Goal: Complete application form

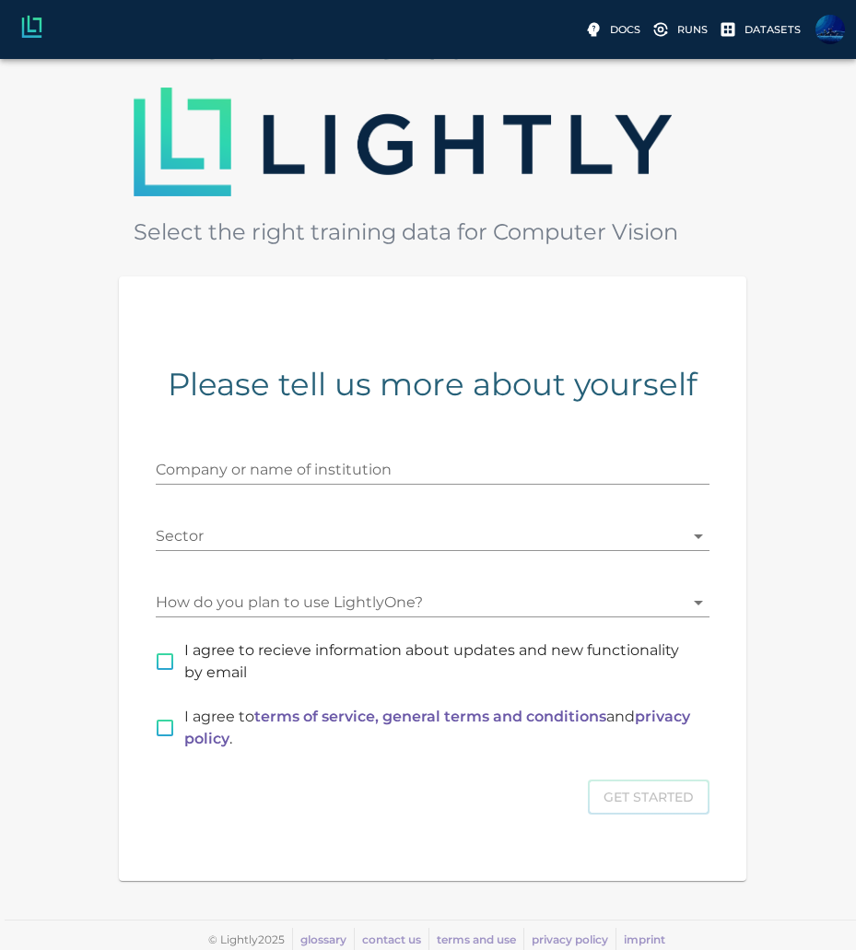
scroll to position [131, 3]
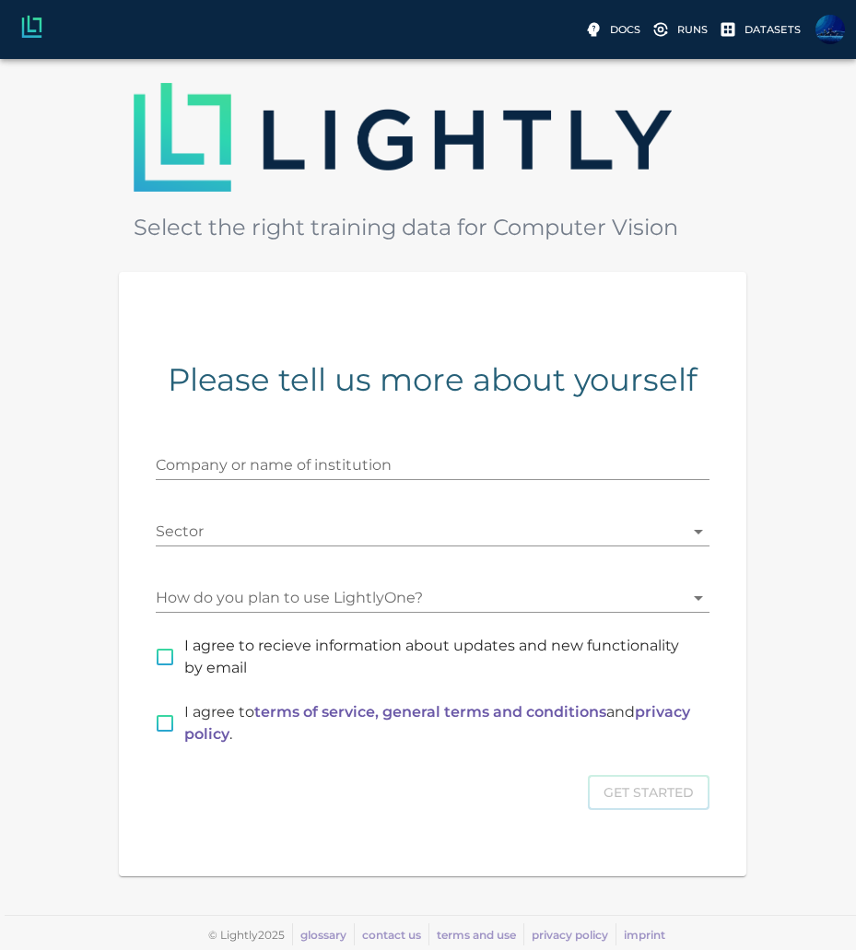
click at [220, 656] on span "I agree to recieve information about updates and new functionality by email" at bounding box center [439, 657] width 510 height 44
click at [184, 656] on input "I agree to recieve information about updates and new functionality by email" at bounding box center [165, 657] width 39 height 39
checkbox input "true"
click at [156, 723] on input "I agree to terms of service, general terms and conditions and privacy policy ." at bounding box center [165, 723] width 39 height 39
checkbox input "true"
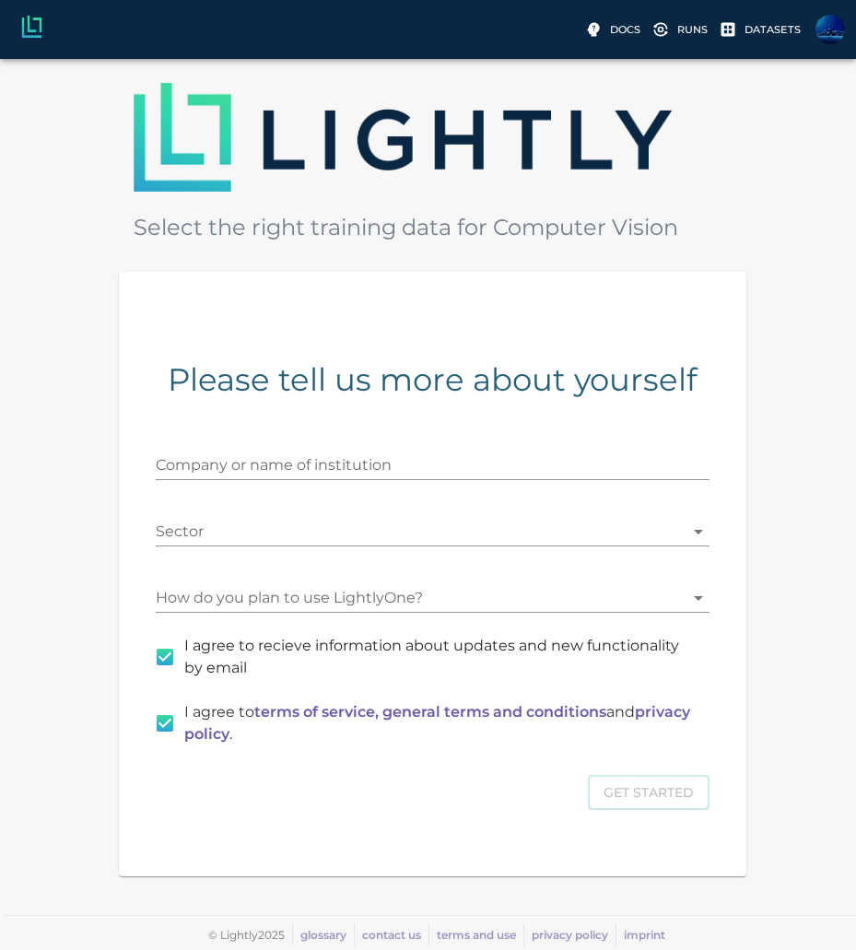
click at [334, 443] on div "Company or name of institution" at bounding box center [433, 458] width 554 height 44
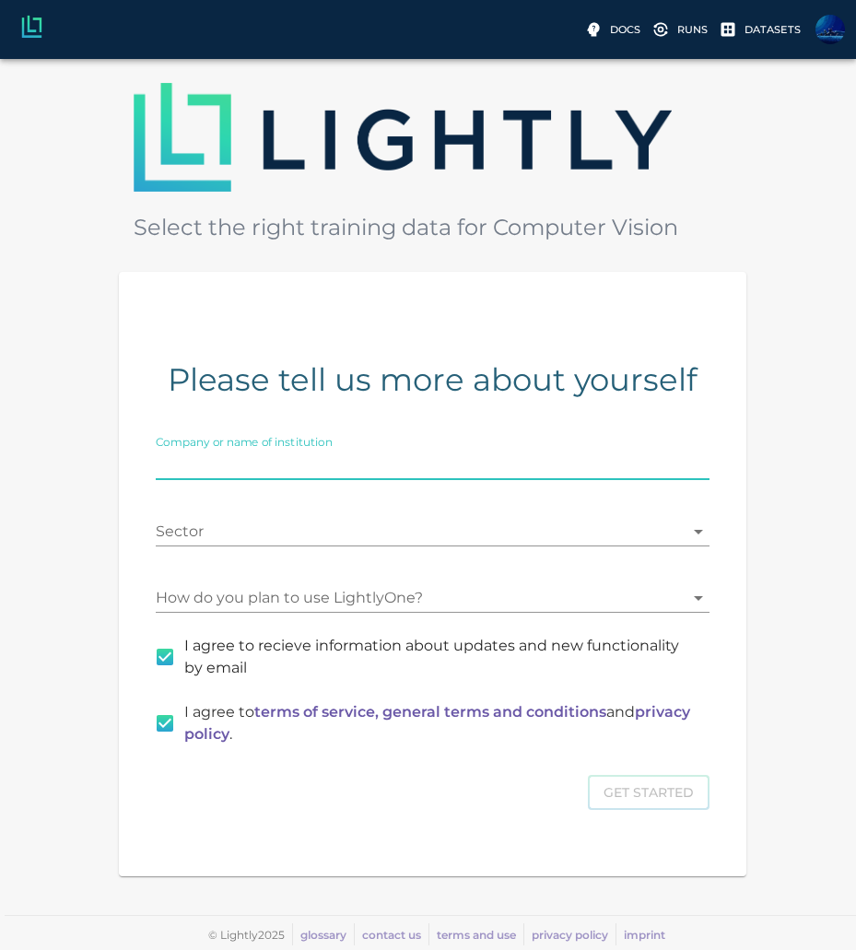
click at [326, 474] on input "Company or name of institution" at bounding box center [433, 465] width 554 height 29
click at [316, 535] on body "Docs Runs Datasets [EMAIL_ADDRESS][DOMAIN_NAME] Welcome to Select the right tra…" at bounding box center [425, 439] width 856 height 1022
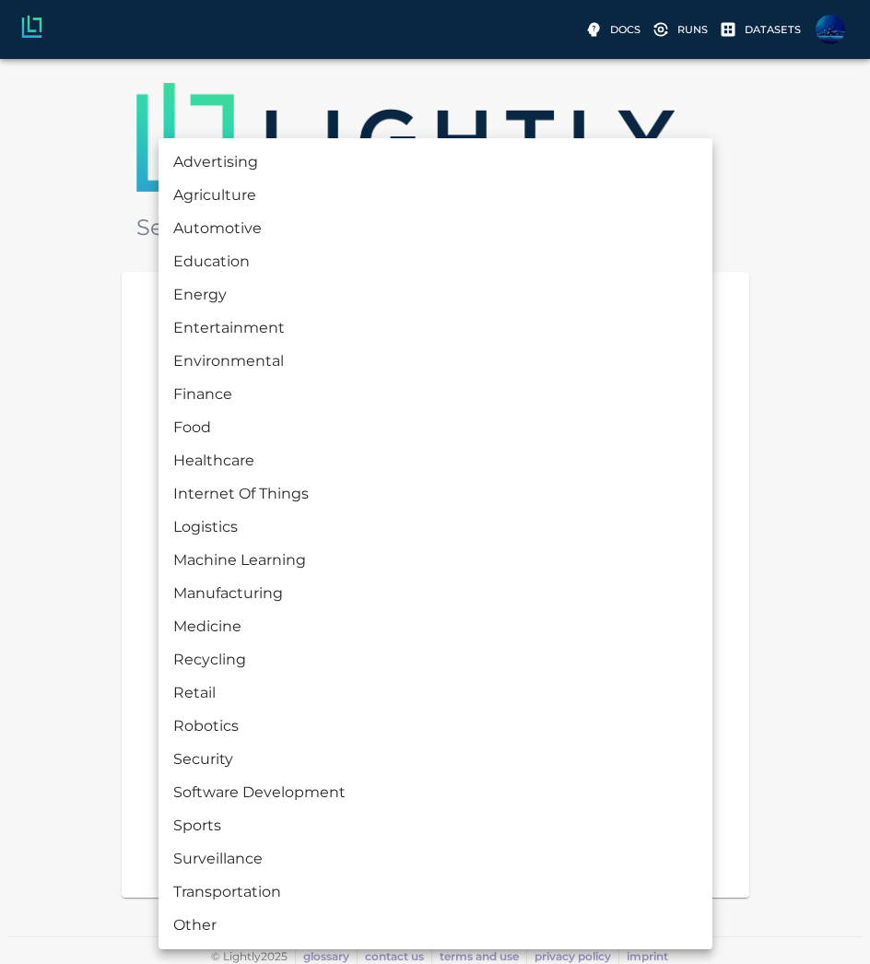
click at [90, 562] on div at bounding box center [435, 482] width 870 height 964
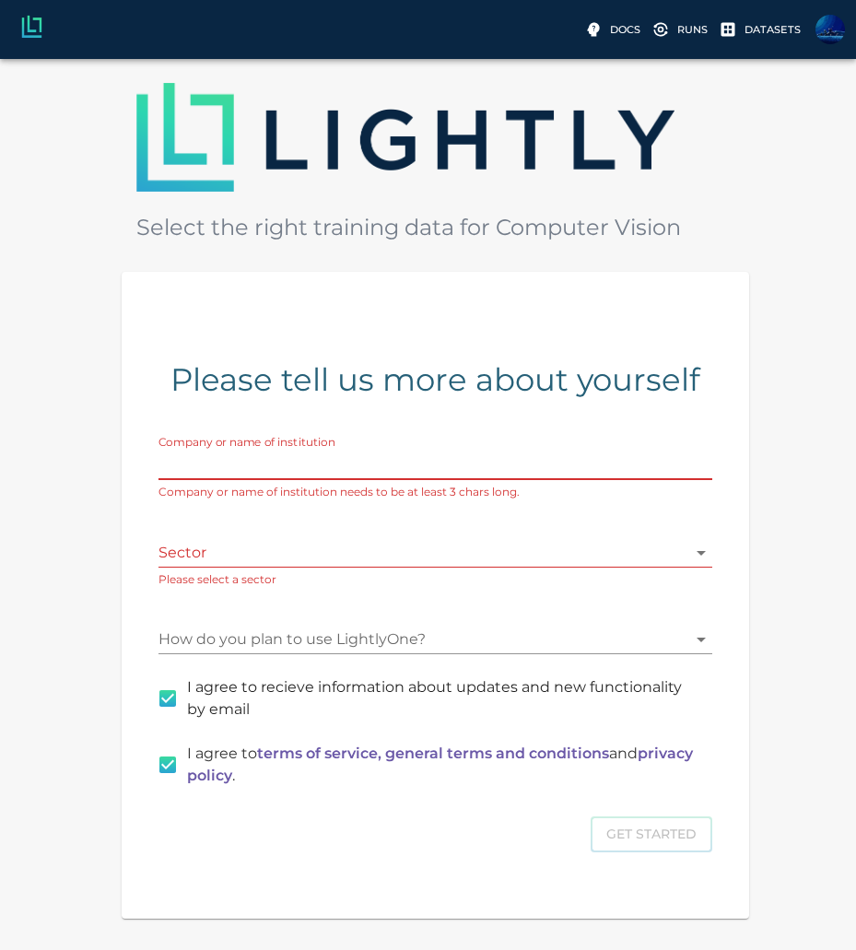
click at [393, 451] on input "Company or name of institution" at bounding box center [435, 465] width 554 height 29
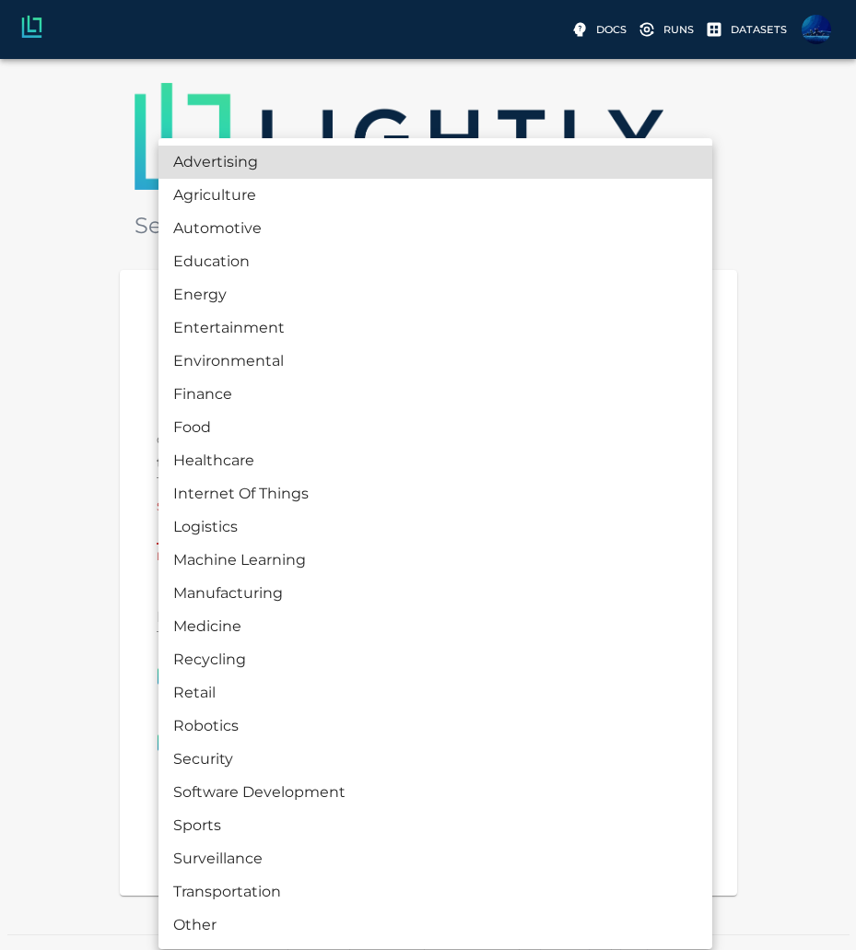
click at [262, 521] on body "Docs Runs Datasets [EMAIL_ADDRESS][DOMAIN_NAME] Welcome to Select the right tra…" at bounding box center [428, 448] width 856 height 1041
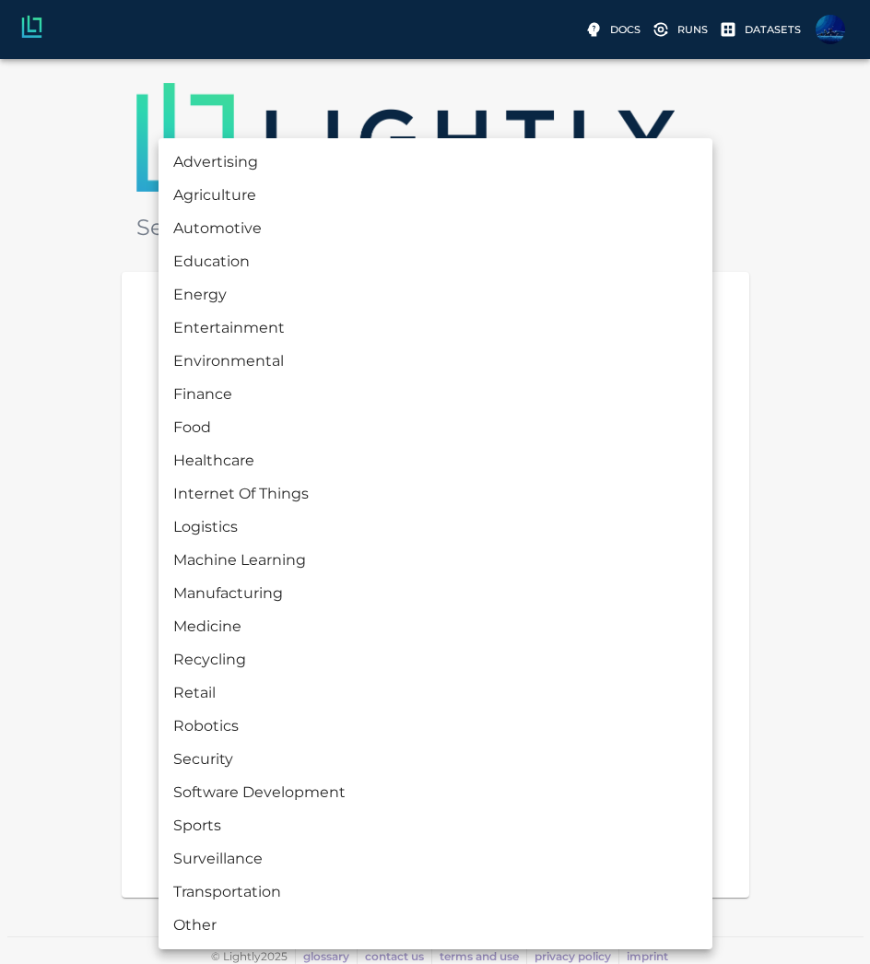
click at [114, 520] on div at bounding box center [435, 482] width 870 height 964
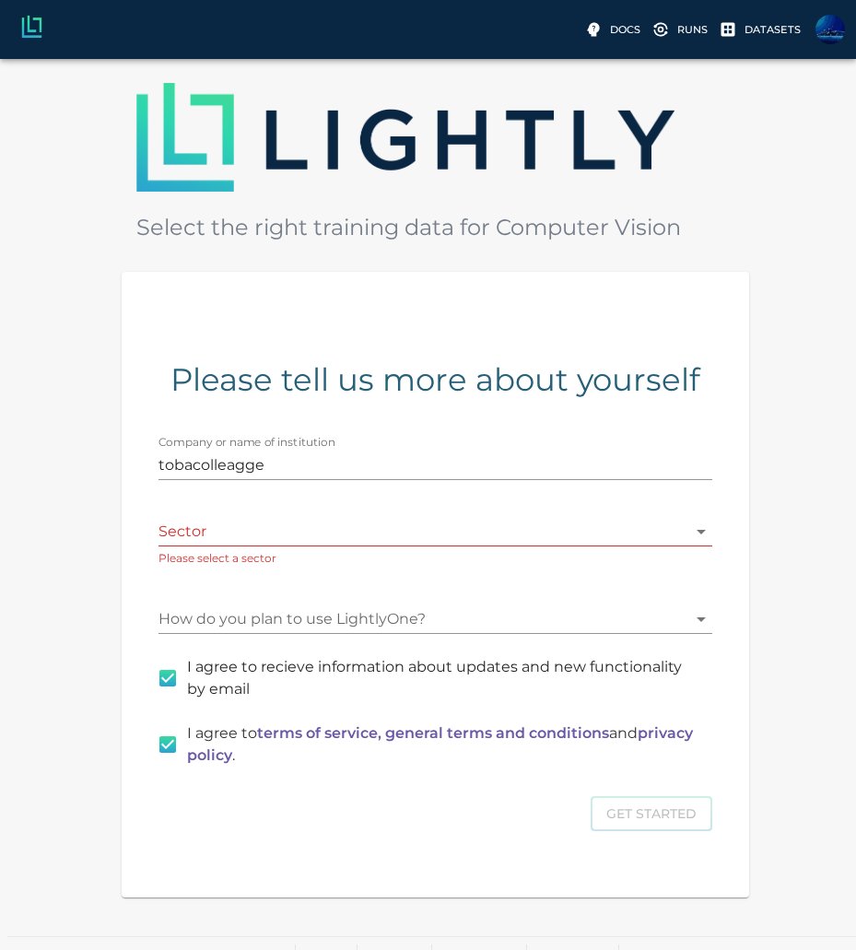
click at [240, 447] on label "Company or name of institution" at bounding box center [246, 442] width 177 height 16
click at [240, 451] on input "tobacolleagge" at bounding box center [435, 465] width 554 height 29
click at [251, 458] on input "tobacolleagge" at bounding box center [435, 465] width 554 height 29
type input "tobacolleage"
click at [228, 526] on body "Docs Runs Datasets [EMAIL_ADDRESS][DOMAIN_NAME] Welcome to Select the right tra…" at bounding box center [428, 449] width 856 height 1043
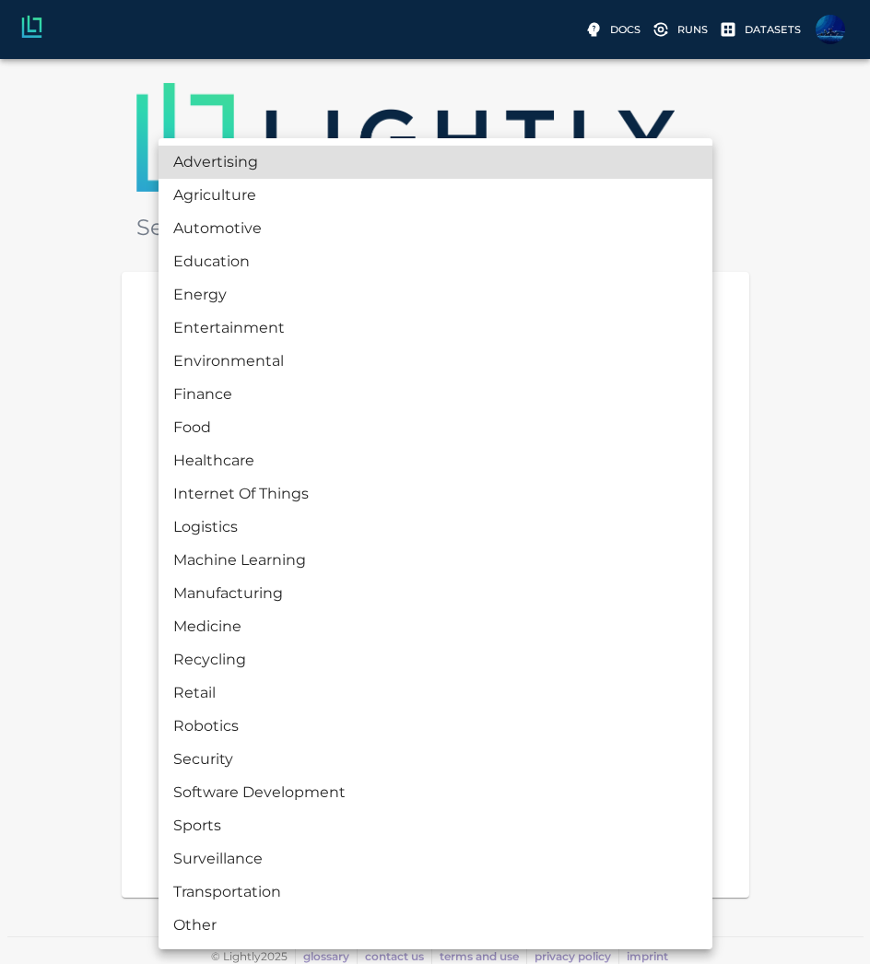
click at [293, 560] on li "Machine Learning" at bounding box center [435, 560] width 554 height 33
type input "MACHINE_LEARNING"
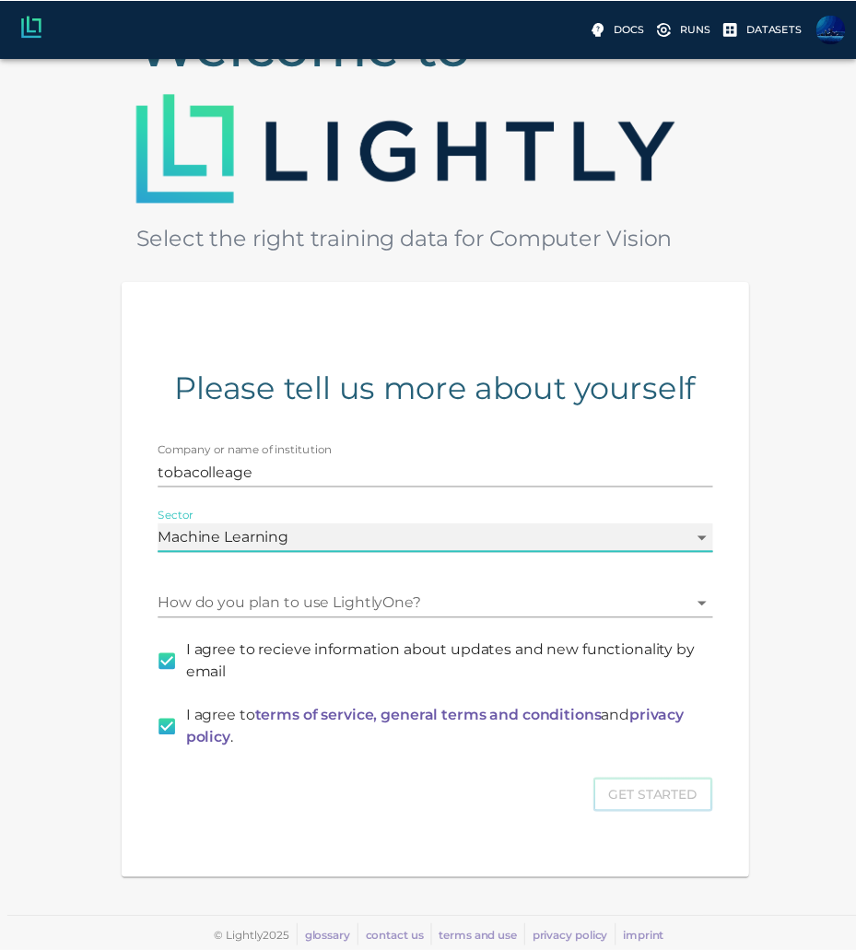
scroll to position [119, 0]
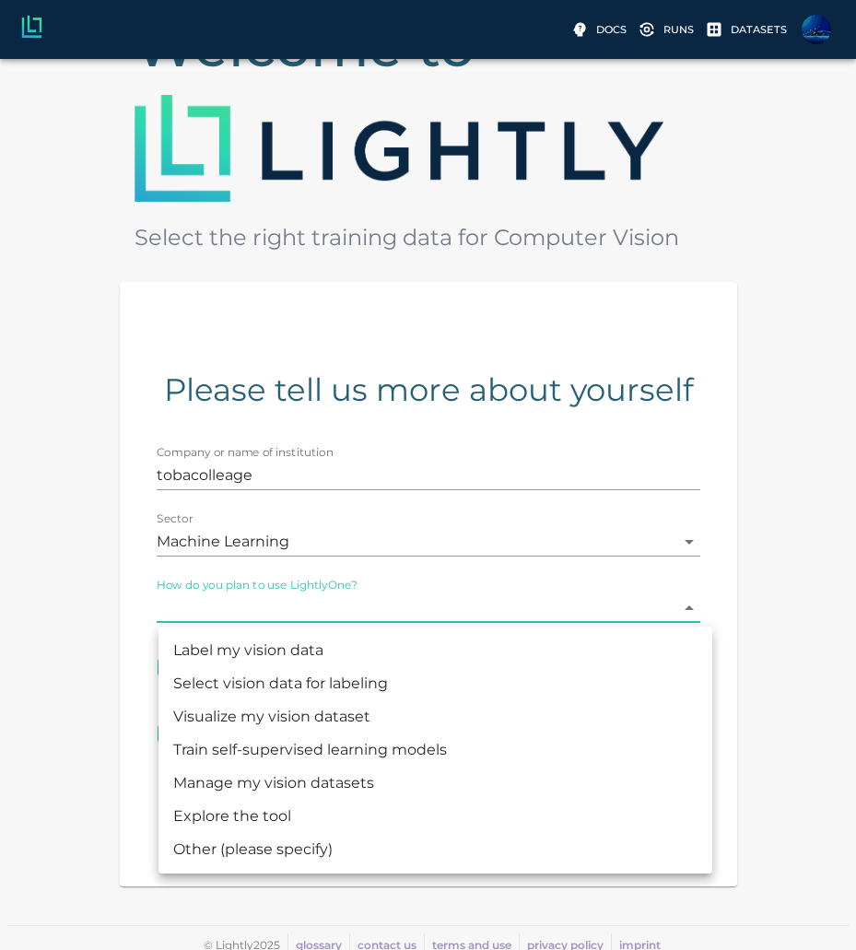
click at [202, 616] on body "Docs Runs Datasets [EMAIL_ADDRESS][DOMAIN_NAME] Welcome to Select the right tra…" at bounding box center [428, 450] width 856 height 1020
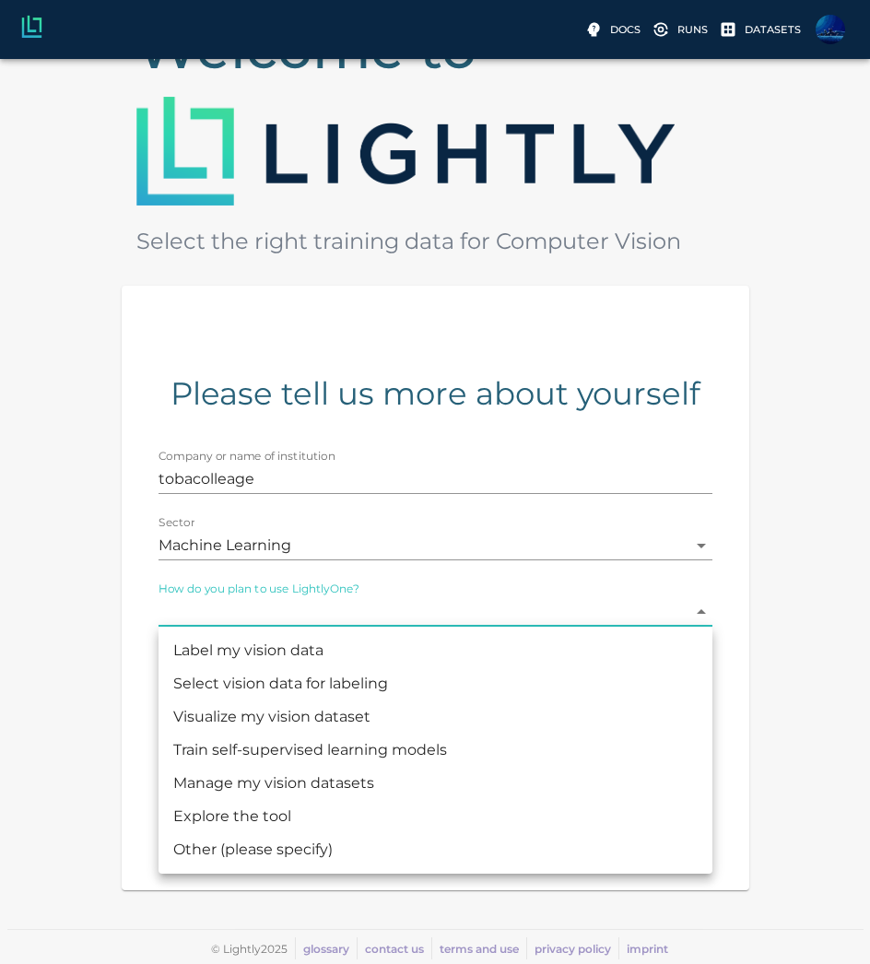
click at [311, 657] on li "Label my vision data" at bounding box center [435, 650] width 554 height 33
type input "LABELING"
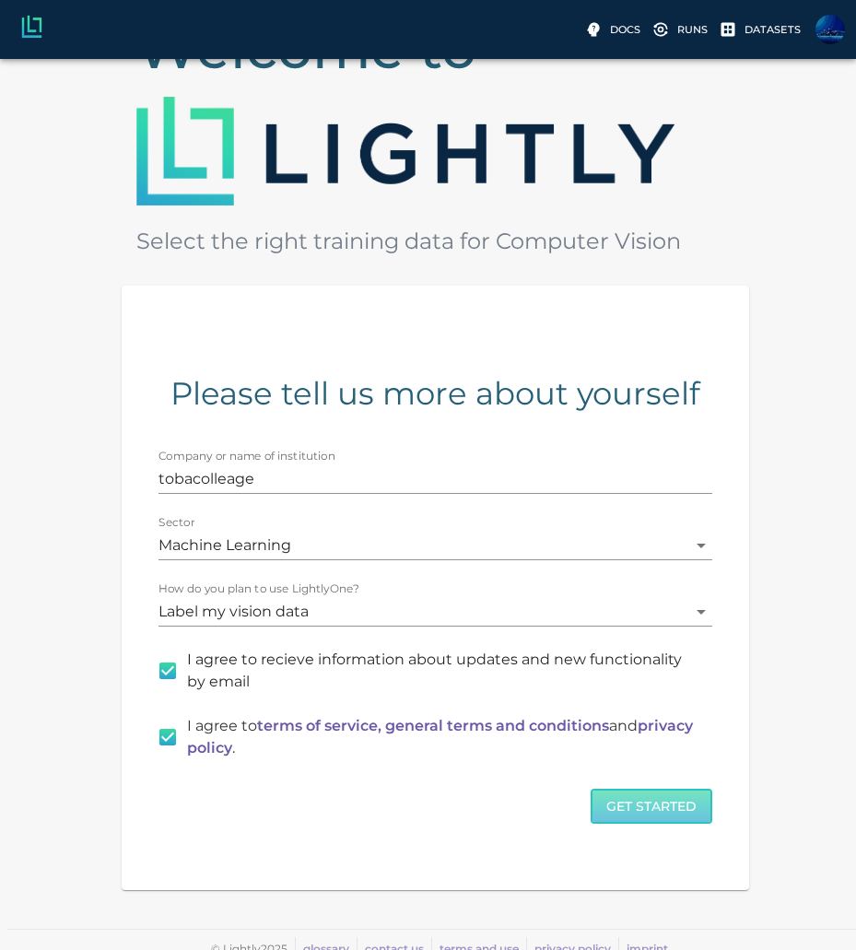
click at [643, 807] on button "Get Started" at bounding box center [652, 807] width 122 height 36
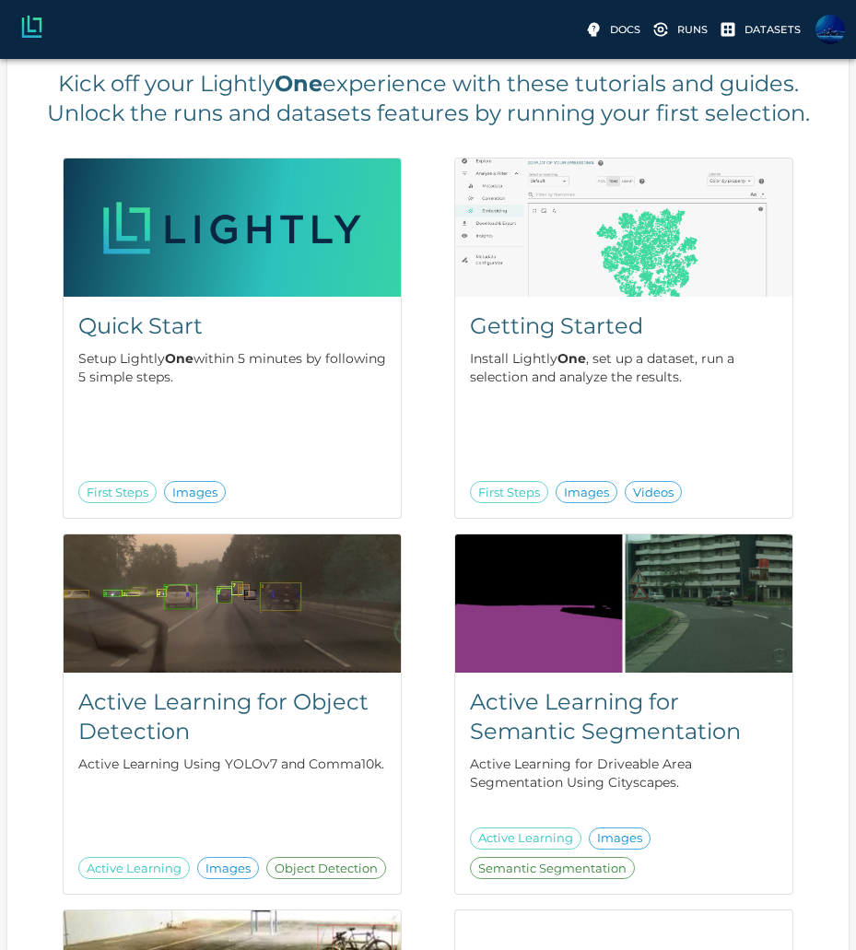
scroll to position [0, 7]
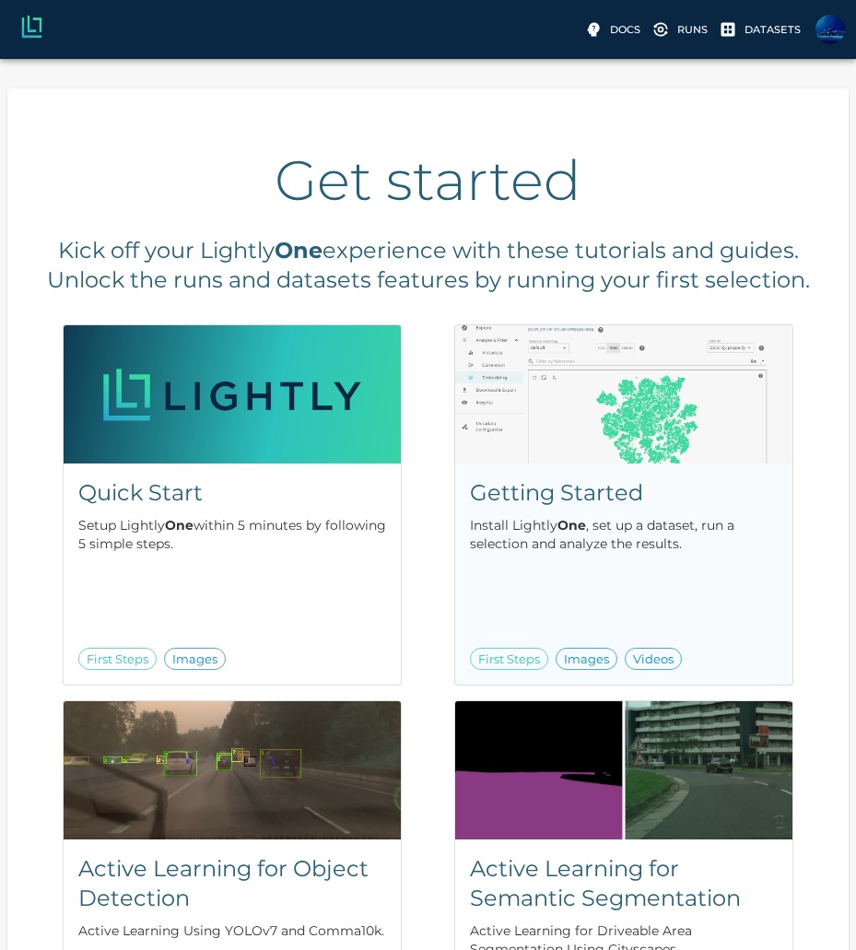
click at [486, 466] on div "Getting Started Install Lightly One , set up a dataset, run a selection and ana…" at bounding box center [623, 573] width 337 height 221
